Goal: Obtain resource: Obtain resource

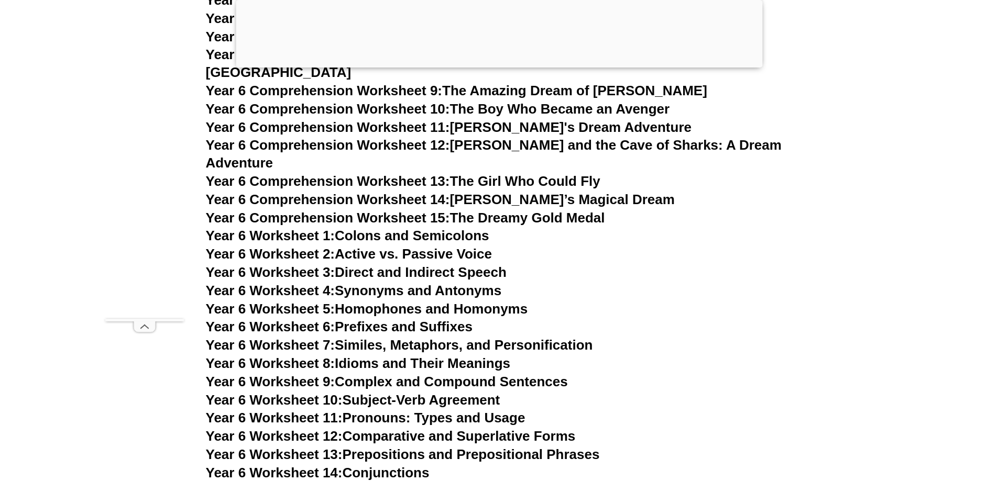
scroll to position [6172, 0]
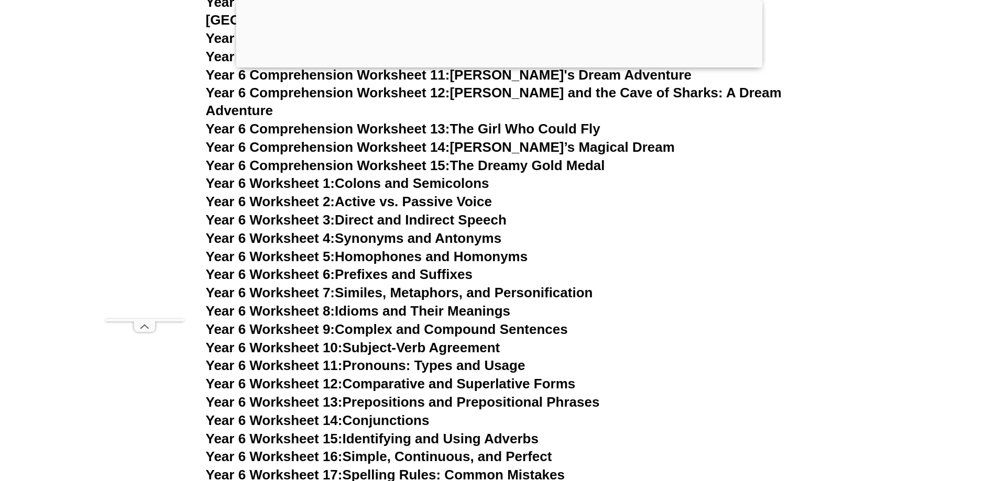
click at [460, 358] on link "Year 6 Worksheet 11: Pronouns: Types and Usage" at bounding box center [366, 366] width 320 height 16
click at [447, 249] on link "Year 6 Worksheet 5: Homophones and Homonyms" at bounding box center [367, 257] width 322 height 16
click at [413, 267] on link "Year 6 Worksheet 6: Prefixes and Suffixes" at bounding box center [339, 275] width 267 height 16
click at [434, 212] on link "Year 6 Worksheet 3: Direct and Indirect Speech" at bounding box center [356, 220] width 301 height 16
click at [445, 175] on link "Year 6 Worksheet 1: Colons and Semicolons" at bounding box center [347, 183] width 283 height 16
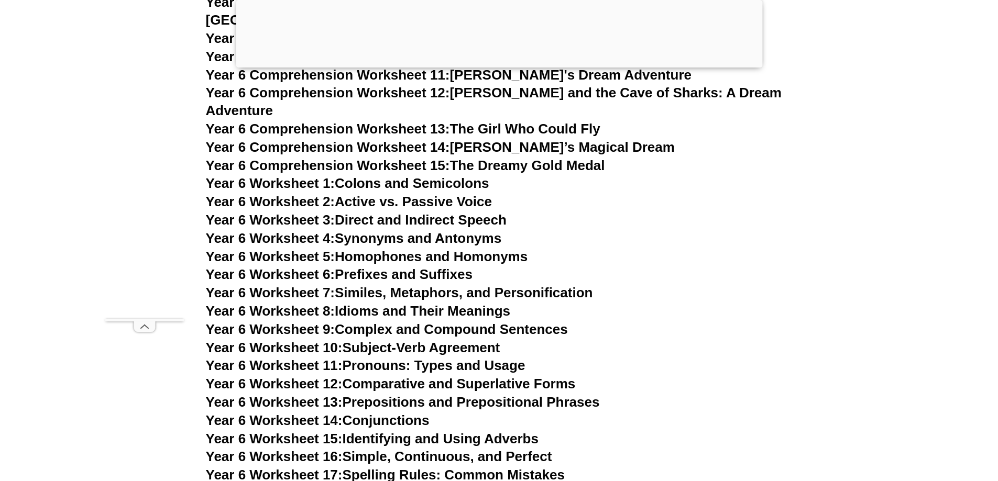
click at [468, 194] on link "Year 6 Worksheet 2: Active vs. Passive Voice" at bounding box center [349, 202] width 286 height 16
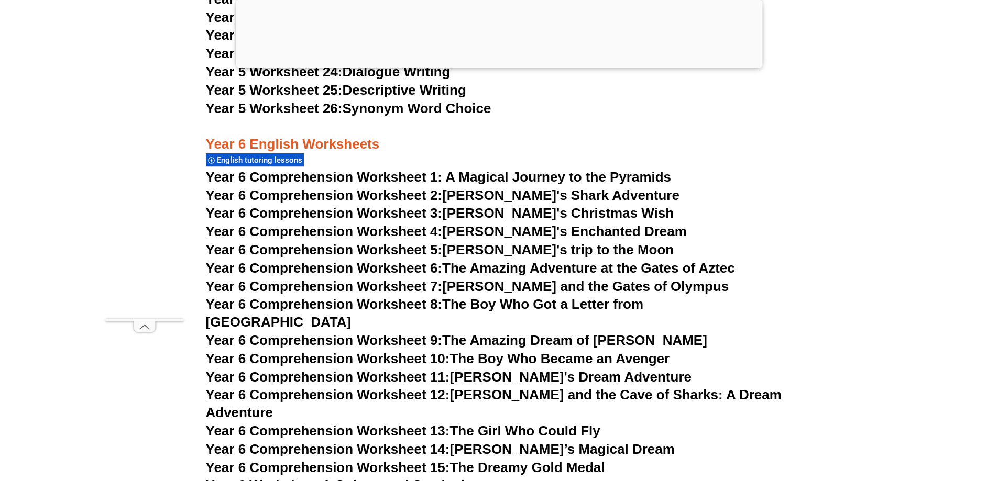
scroll to position [5858, 0]
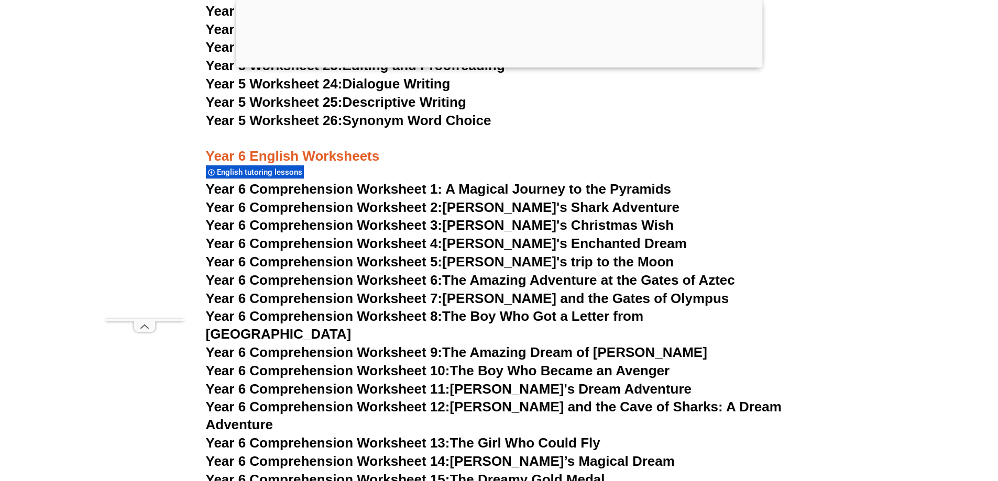
click at [562, 345] on link "Year 6 Comprehension Worksheet 9: The Amazing Dream of Oliver" at bounding box center [456, 353] width 501 height 16
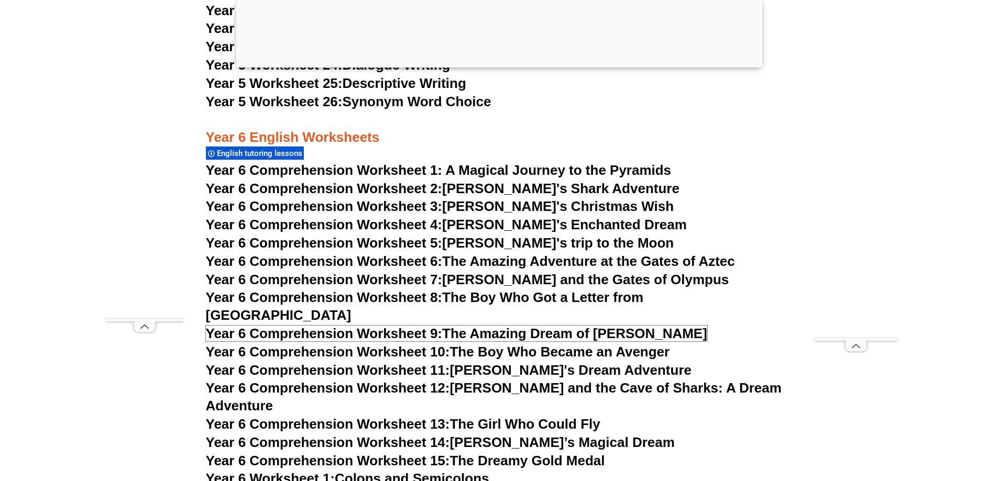
scroll to position [5910, 0]
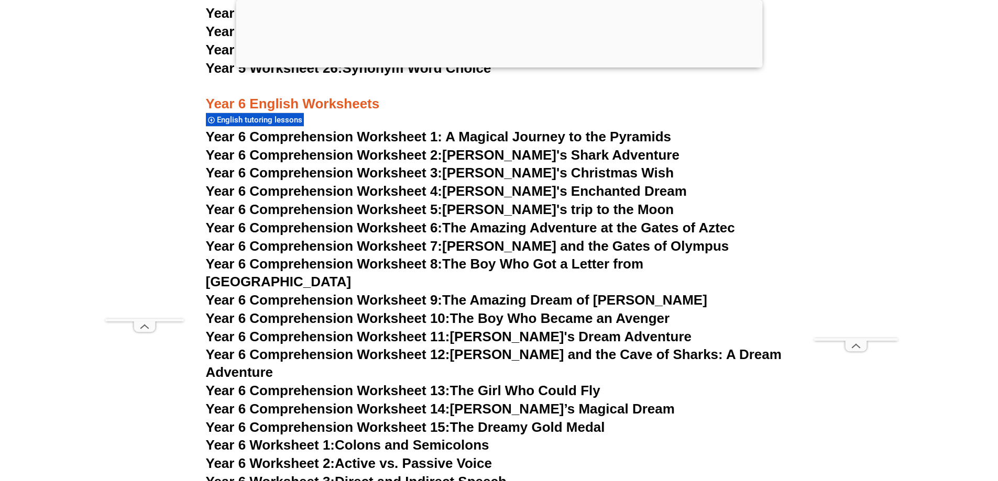
click at [585, 420] on link "Year 6 Comprehension Worksheet 15: The Dreamy Gold Medal" at bounding box center [405, 428] width 399 height 16
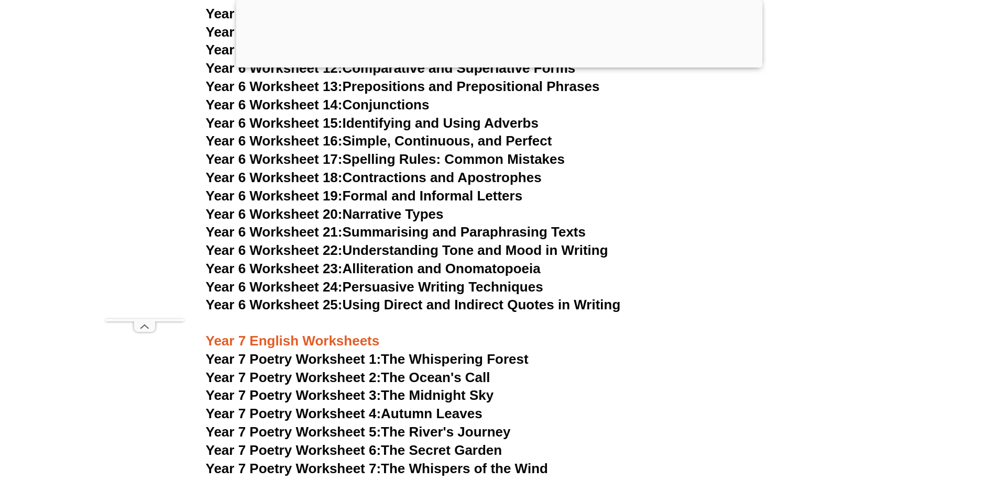
scroll to position [6539, 0]
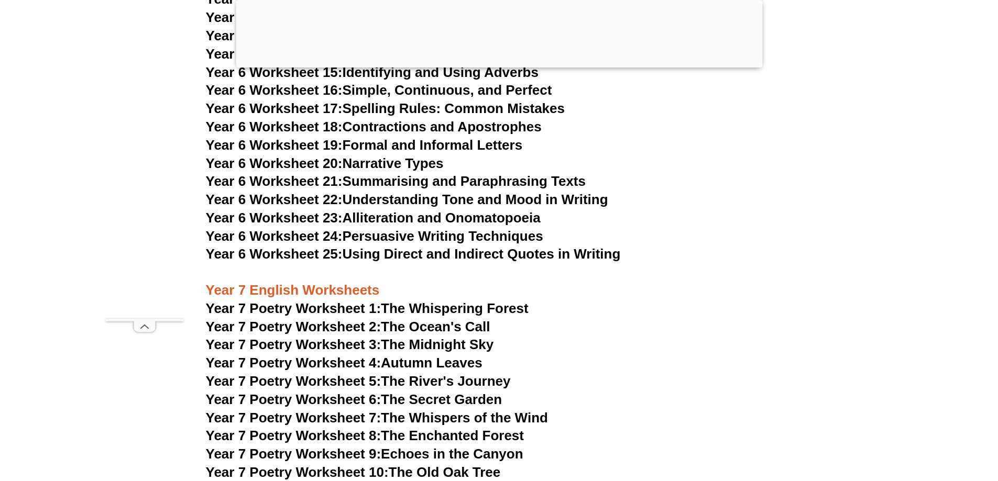
click at [515, 301] on link "Year 7 Poetry Worksheet 1: The Whispering Forest" at bounding box center [367, 309] width 323 height 16
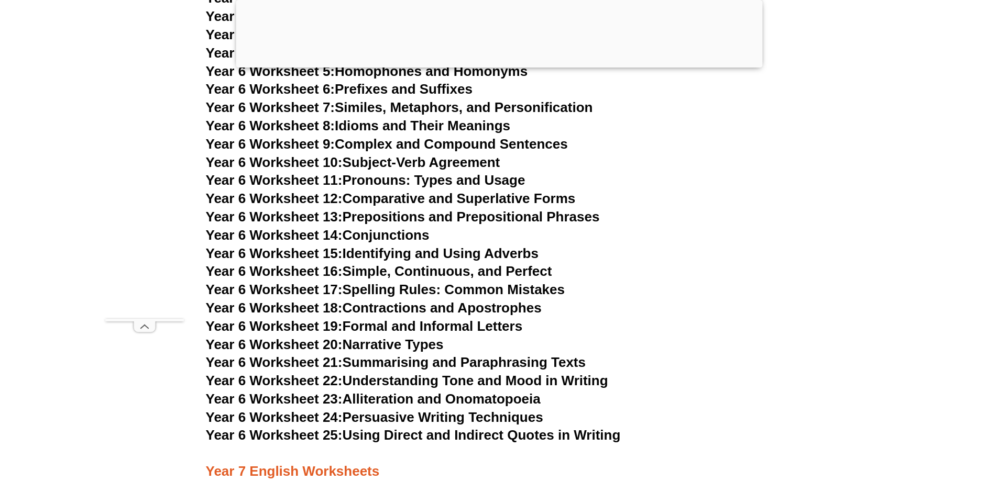
scroll to position [6329, 0]
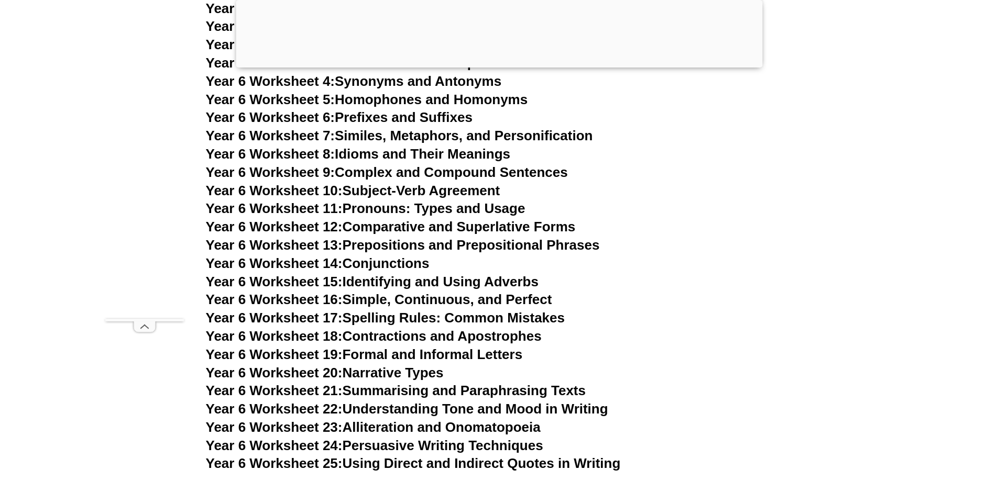
click at [510, 438] on link "Year 6 Worksheet 24: Persuasive Writing Techniques" at bounding box center [374, 446] width 337 height 16
click at [456, 383] on link "Year 6 Worksheet 21: Summarising and Paraphrasing Texts" at bounding box center [396, 391] width 380 height 16
click at [539, 237] on link "Year 6 Worksheet 13: Prepositions and Prepositional Phrases" at bounding box center [403, 245] width 394 height 16
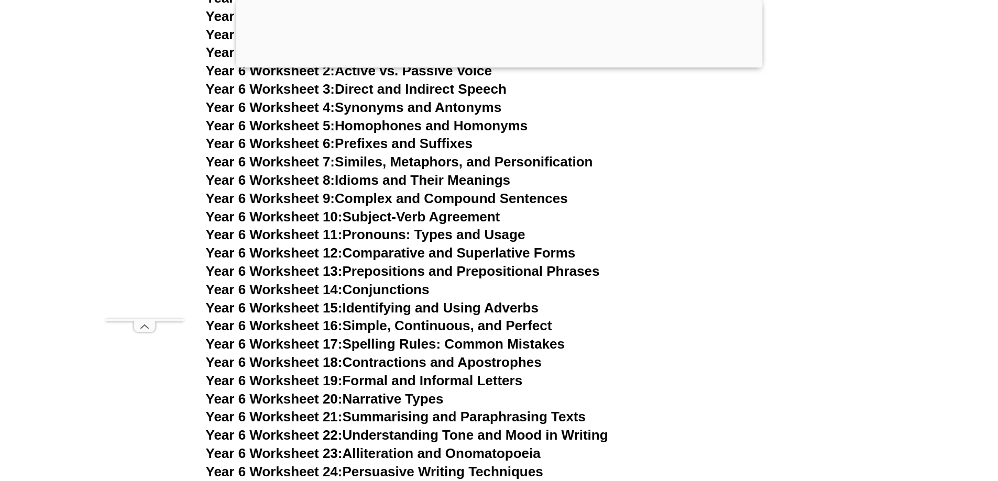
scroll to position [6277, 0]
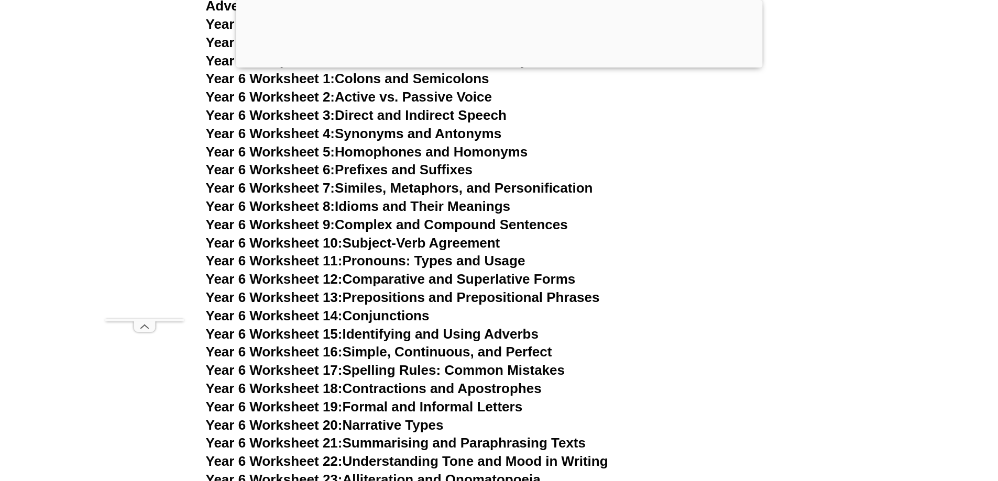
click at [490, 271] on link "Year 6 Worksheet 12: Comparative and Superlative Forms" at bounding box center [391, 279] width 370 height 16
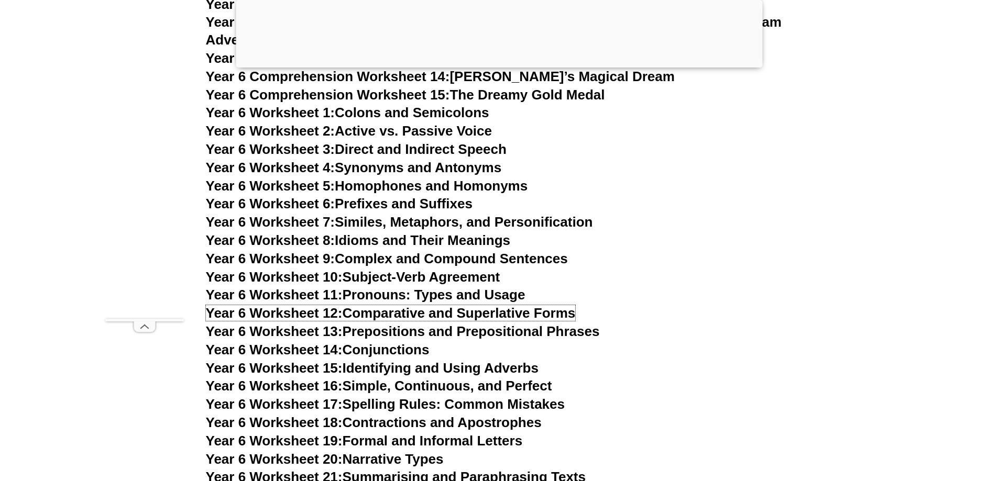
scroll to position [6224, 0]
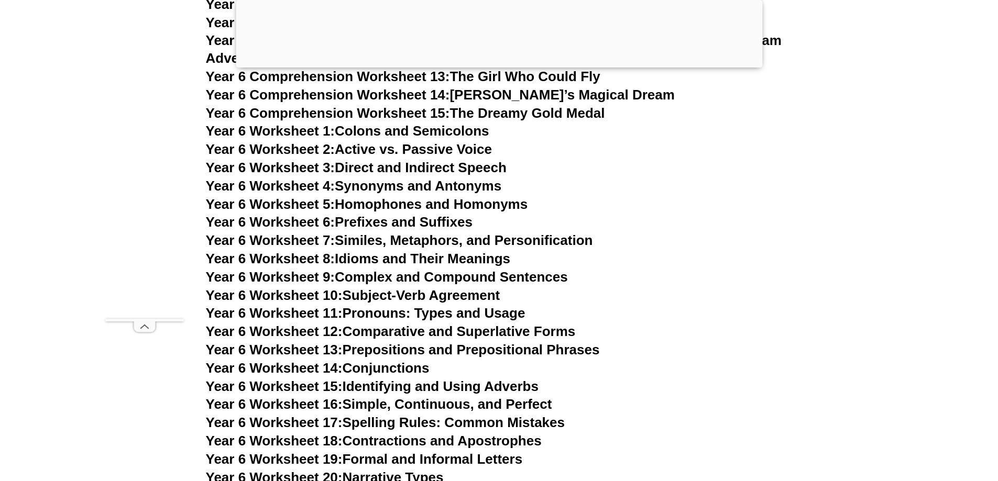
click at [445, 214] on link "Year 6 Worksheet 6: Prefixes and Suffixes" at bounding box center [339, 222] width 267 height 16
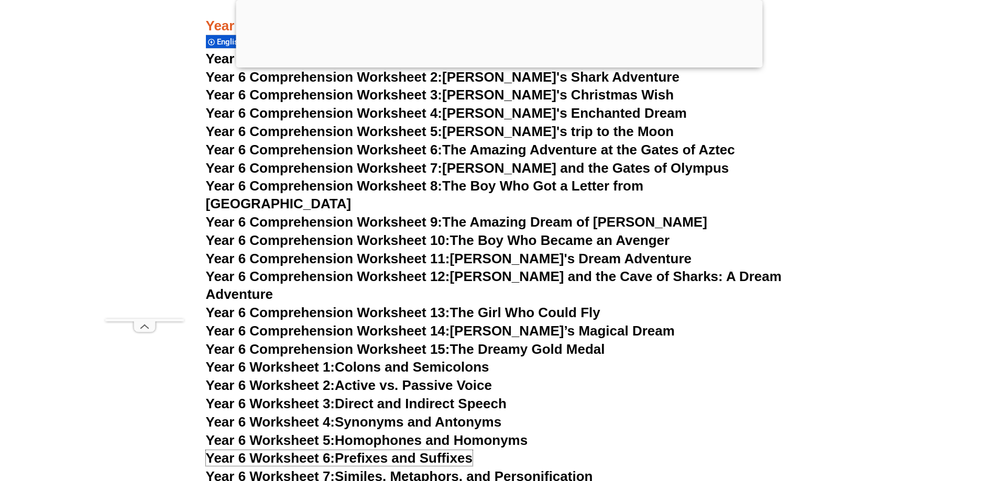
scroll to position [5962, 0]
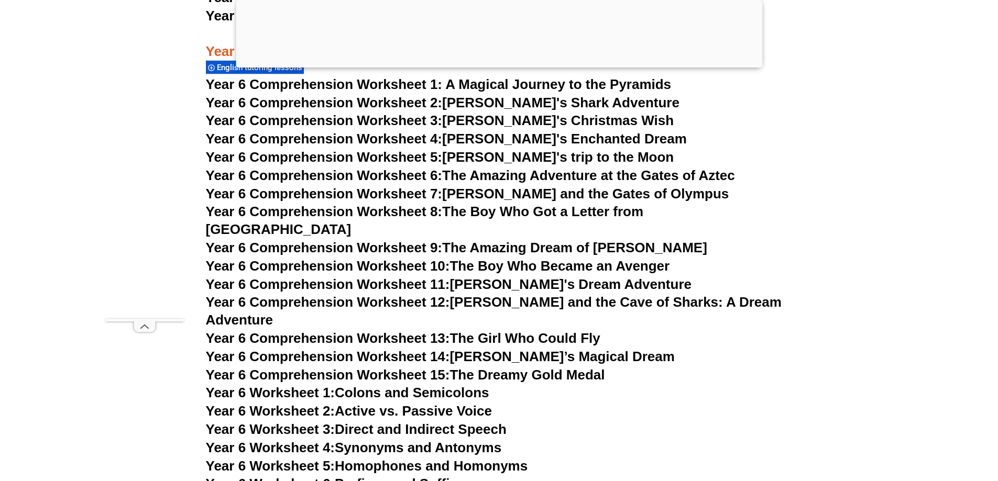
click at [554, 213] on link "Year 6 Comprehension Worksheet 8: The Boy Who Got a Letter from Hogwarts" at bounding box center [425, 221] width 438 height 34
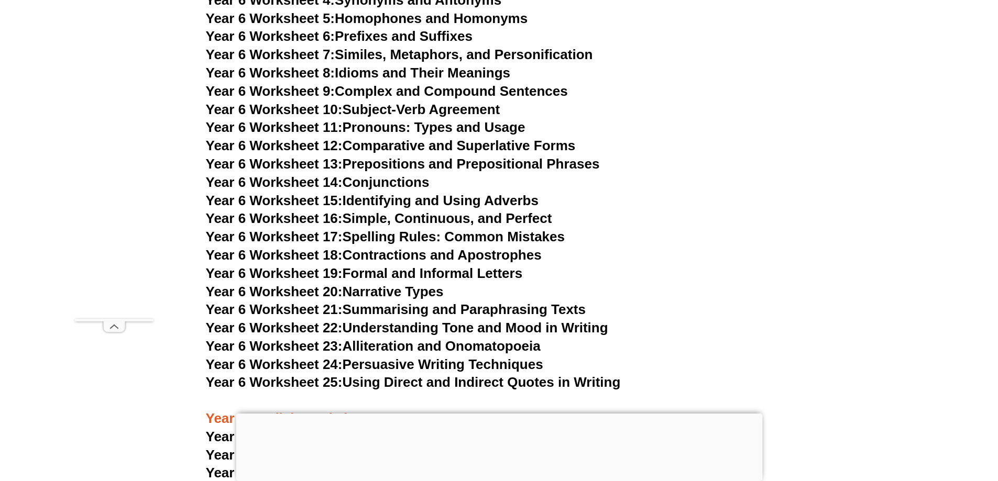
scroll to position [6311, 0]
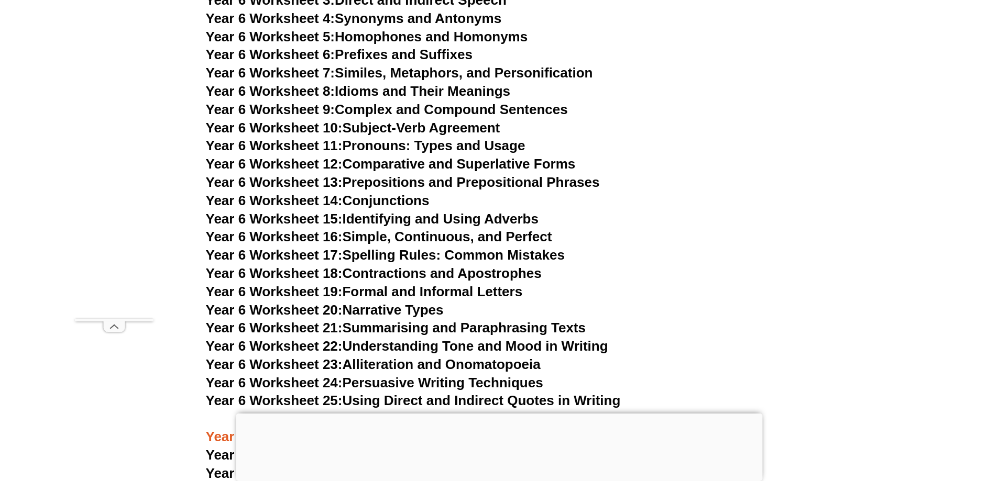
click at [440, 302] on link "Year 6 Worksheet 20: Narrative Types" at bounding box center [325, 310] width 238 height 16
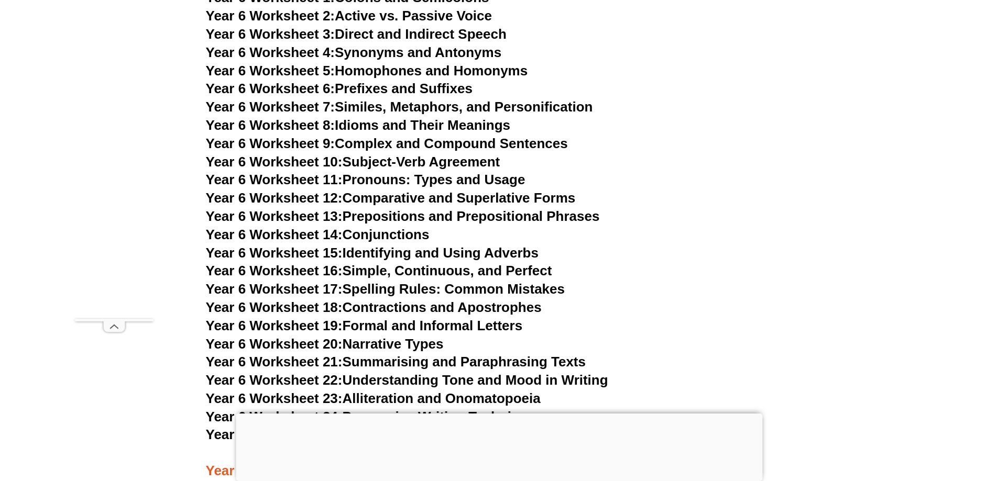
scroll to position [6259, 0]
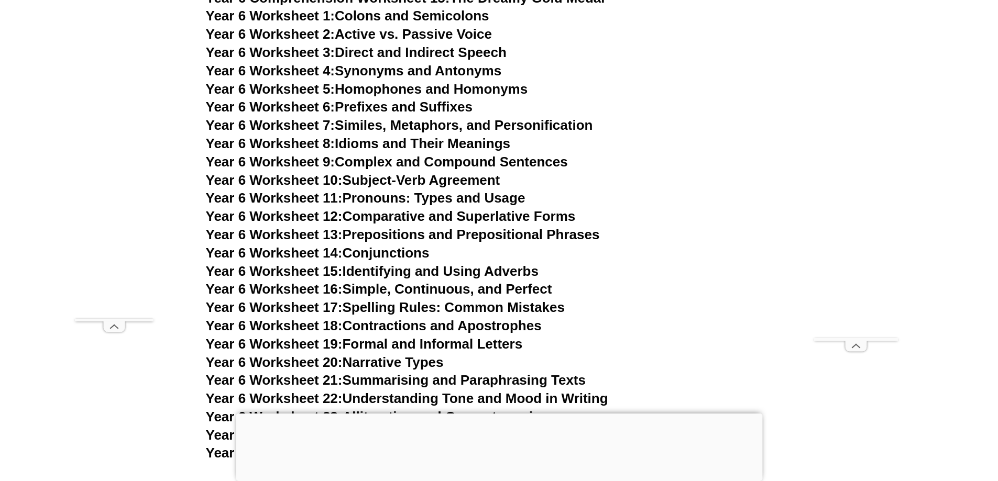
click at [466, 263] on link "Year 6 Worksheet 15: Identifying and Using Adverbs" at bounding box center [372, 271] width 333 height 16
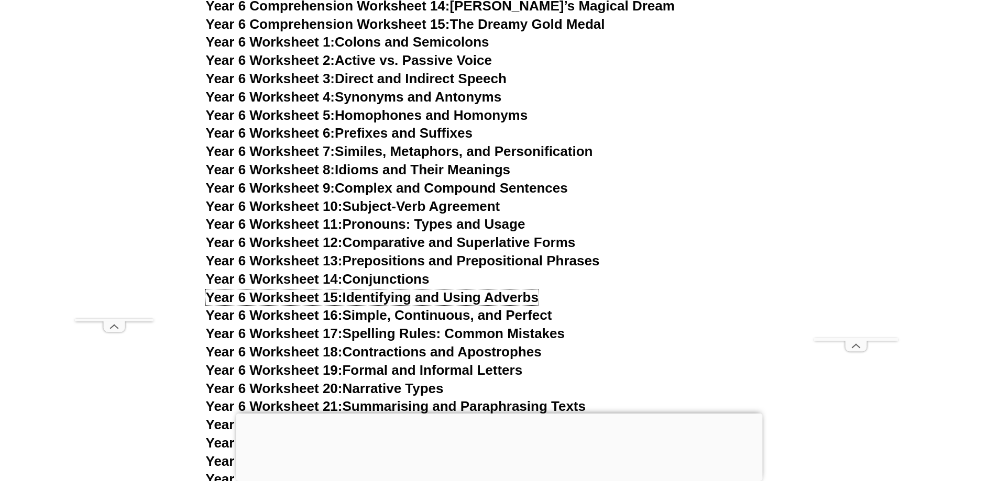
scroll to position [6206, 0]
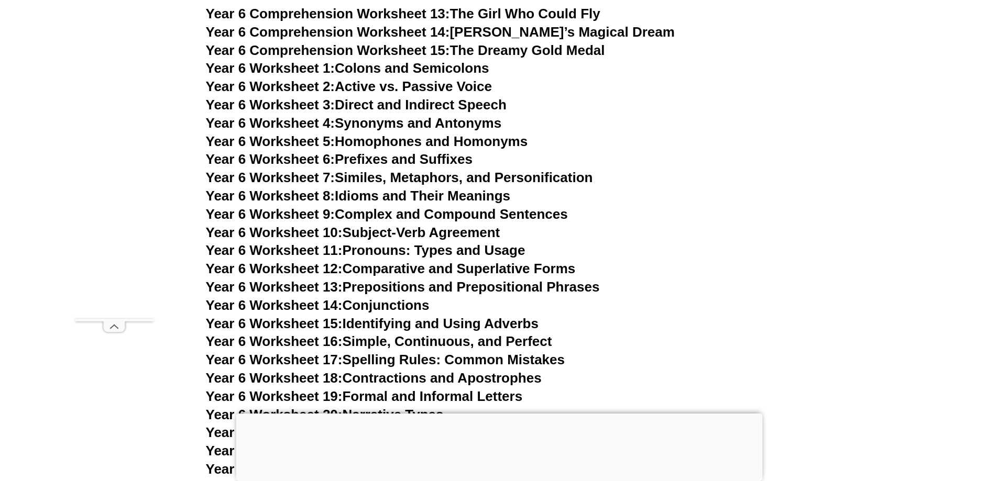
click at [486, 243] on link "Year 6 Worksheet 11: Pronouns: Types and Usage" at bounding box center [366, 251] width 320 height 16
click at [419, 206] on link "Year 6 Worksheet 9: Complex and Compound Sentences" at bounding box center [387, 214] width 362 height 16
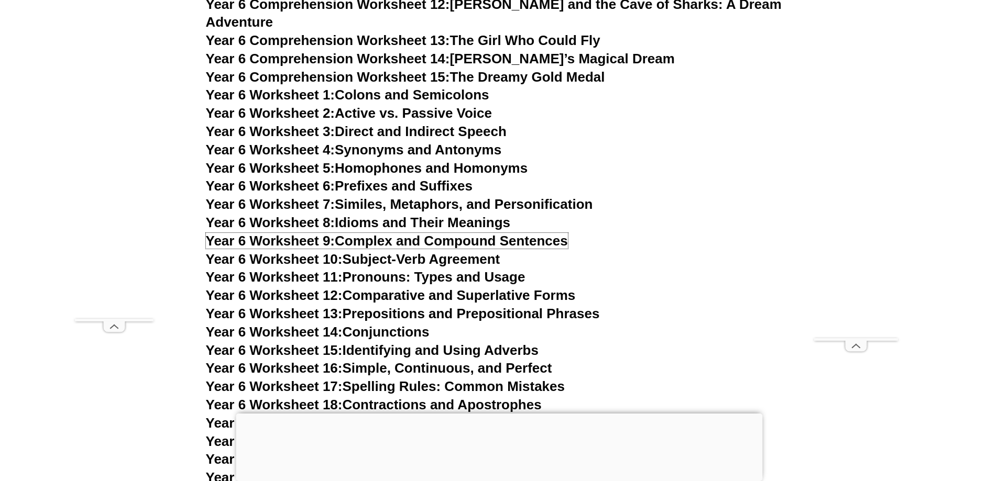
scroll to position [6154, 0]
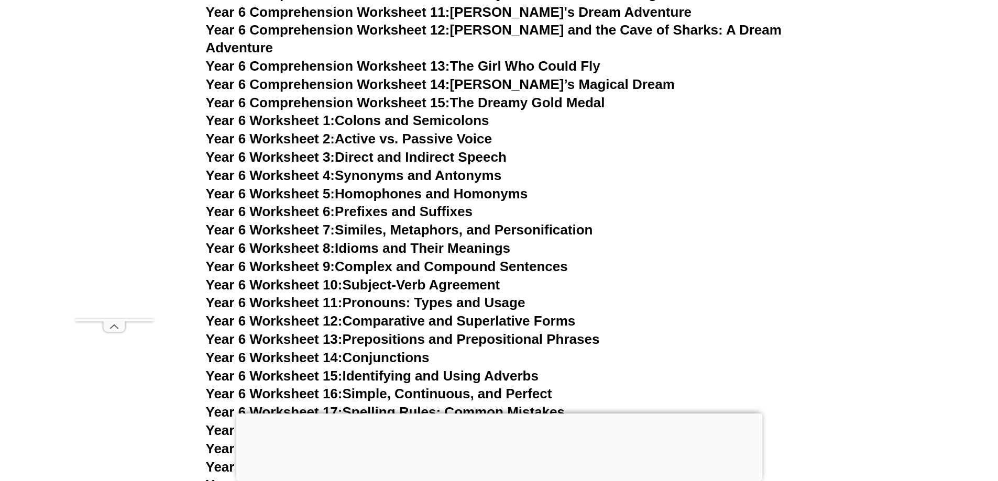
click at [464, 186] on link "Year 6 Worksheet 5: Homophones and Homonyms" at bounding box center [367, 194] width 322 height 16
click at [448, 222] on link "Year 6 Worksheet 7: Similes, Metaphors, and Personification" at bounding box center [399, 230] width 387 height 16
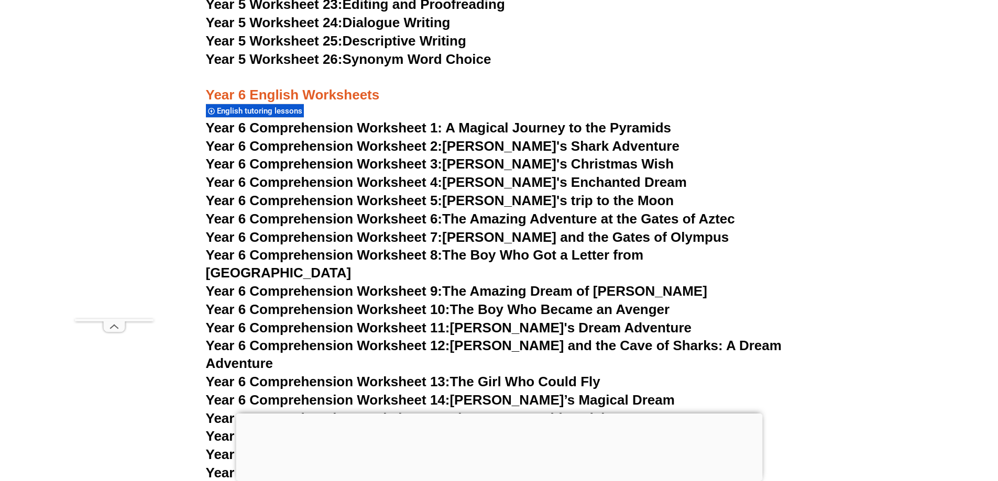
scroll to position [5787, 0]
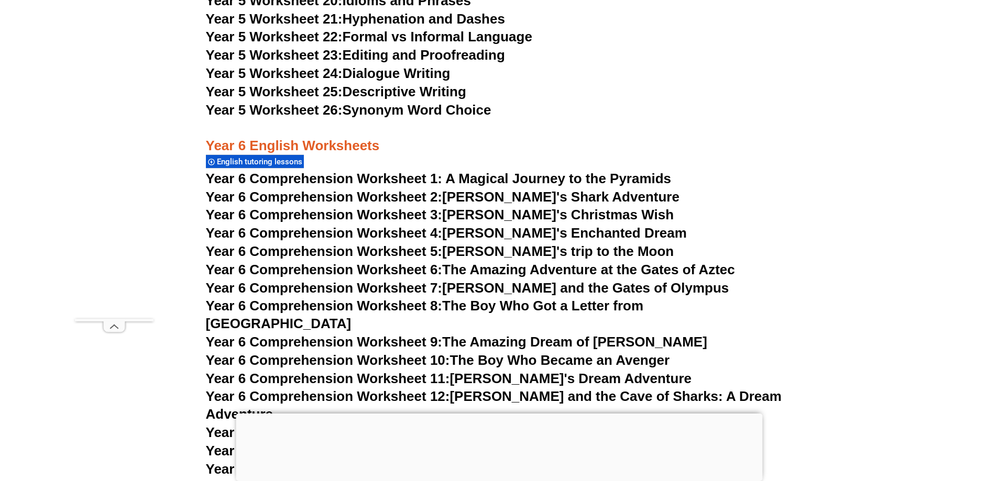
click at [548, 212] on link "Year 6 Comprehension Worksheet 3: [PERSON_NAME]'s Christmas Wish" at bounding box center [440, 215] width 468 height 16
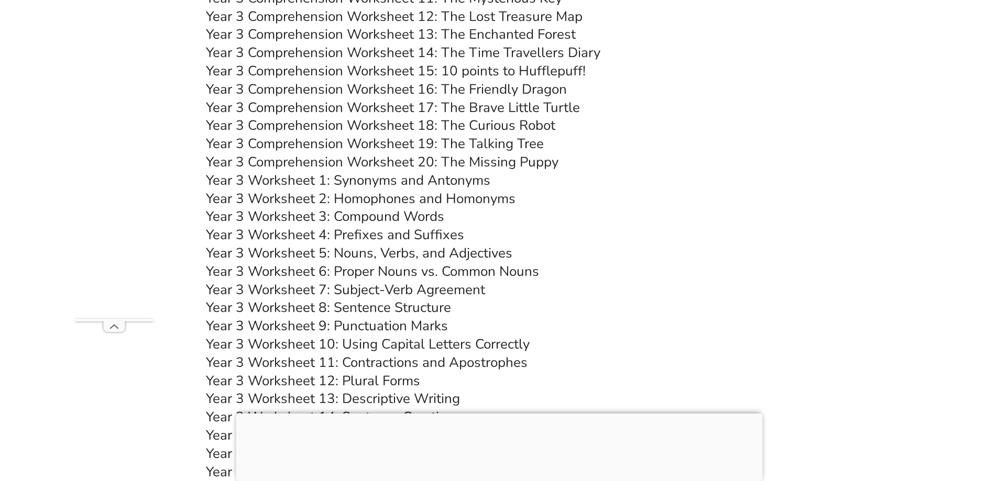
scroll to position [3954, 0]
